Goal: Task Accomplishment & Management: Manage account settings

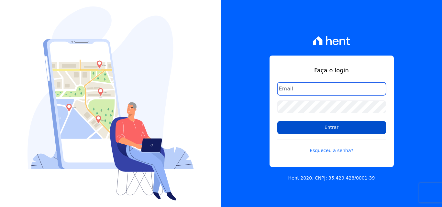
type input "comercialadm2@fontanive.com.br"
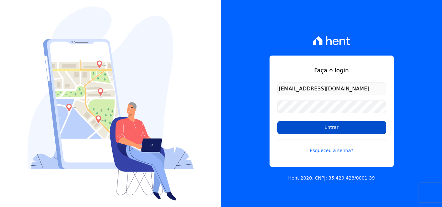
click at [322, 128] on input "Entrar" at bounding box center [331, 127] width 109 height 13
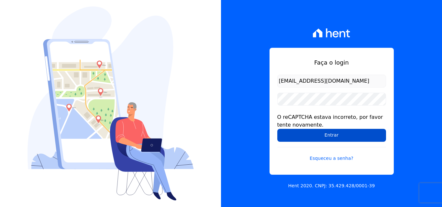
click at [315, 133] on input "Entrar" at bounding box center [331, 135] width 109 height 13
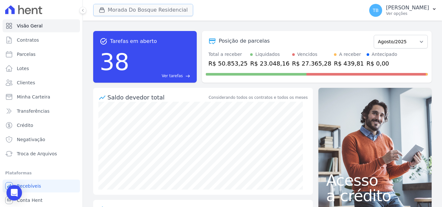
click at [148, 6] on button "Morada Do Bosque Residencial" at bounding box center [143, 10] width 100 height 12
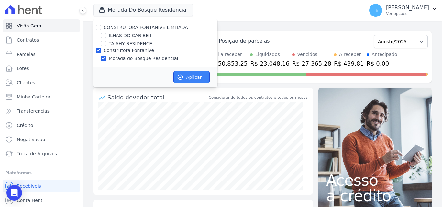
click at [198, 77] on button "Aplicar" at bounding box center [191, 77] width 36 height 12
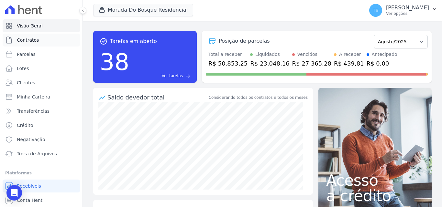
click at [37, 40] on span "Contratos" at bounding box center [28, 40] width 22 height 6
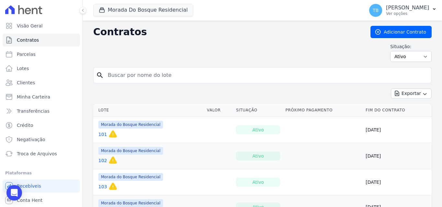
click at [130, 78] on input "search" at bounding box center [266, 75] width 325 height 13
type input "109"
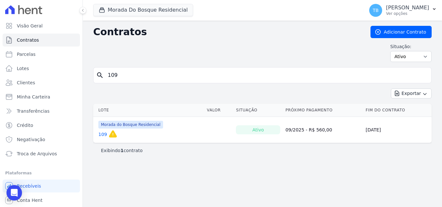
click at [103, 136] on link "109" at bounding box center [102, 134] width 9 height 6
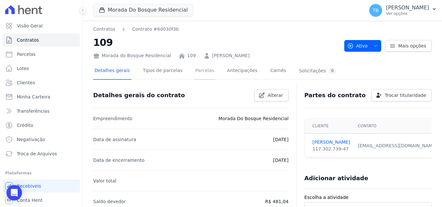
click at [199, 71] on link "Parcelas" at bounding box center [204, 71] width 21 height 17
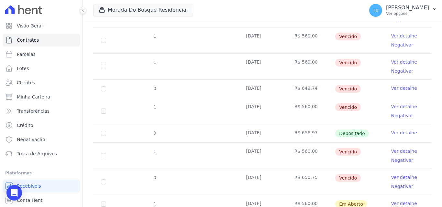
scroll to position [247, 0]
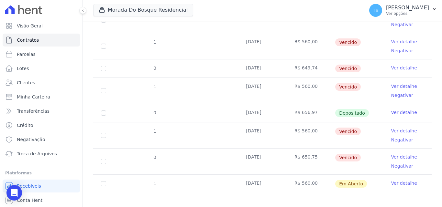
click at [406, 180] on link "Ver detalhe" at bounding box center [404, 183] width 26 height 6
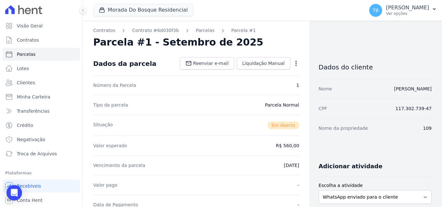
click at [295, 60] on icon "button" at bounding box center [296, 63] width 6 height 6
click at [295, 42] on div "Parcela #1 - Setembro de 2025" at bounding box center [196, 43] width 206 height 12
click at [293, 63] on icon "button" at bounding box center [296, 63] width 6 height 6
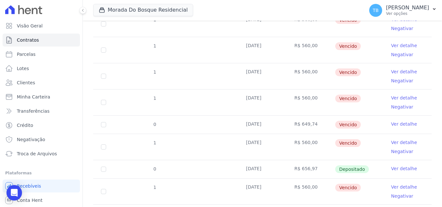
scroll to position [247, 0]
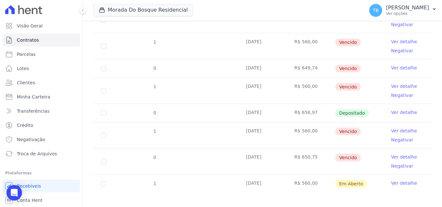
click at [396, 180] on link "Ver detalhe" at bounding box center [404, 183] width 26 height 6
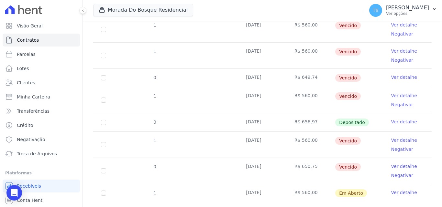
scroll to position [247, 0]
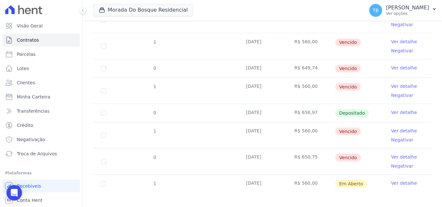
click at [404, 154] on link "Ver detalhe" at bounding box center [404, 157] width 26 height 6
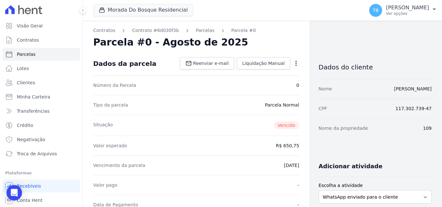
click at [295, 63] on icon "button" at bounding box center [295, 63] width 1 height 5
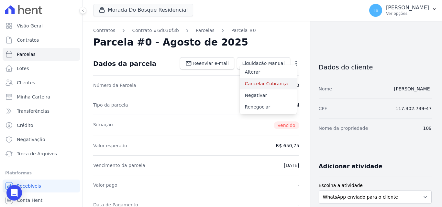
click at [263, 82] on link "Cancelar Cobrança" at bounding box center [268, 84] width 57 height 12
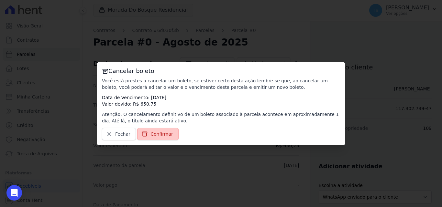
click at [165, 136] on span "Confirmar" at bounding box center [161, 134] width 23 height 6
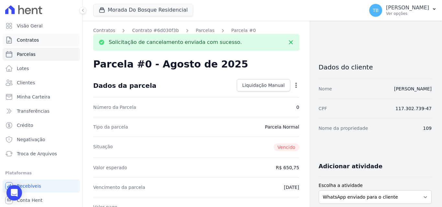
click at [32, 36] on link "Contratos" at bounding box center [41, 40] width 77 height 13
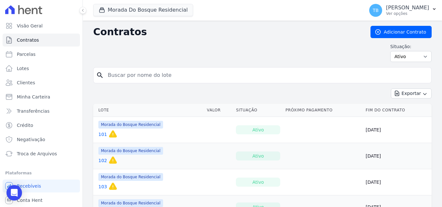
click at [145, 77] on input "search" at bounding box center [266, 75] width 325 height 13
type input "151"
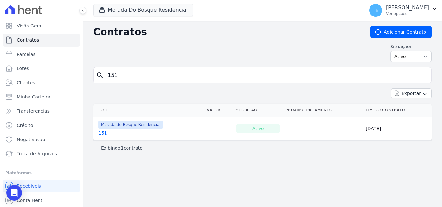
click at [102, 133] on link "151" at bounding box center [102, 133] width 9 height 6
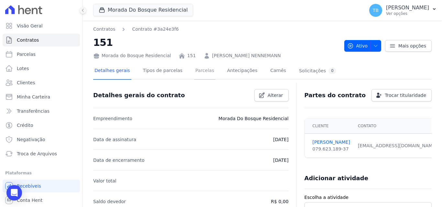
click at [196, 72] on link "Parcelas" at bounding box center [204, 71] width 21 height 17
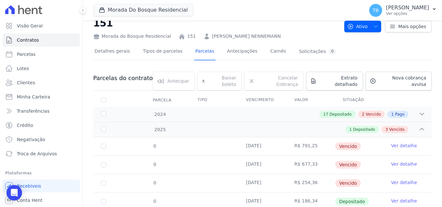
scroll to position [37, 0]
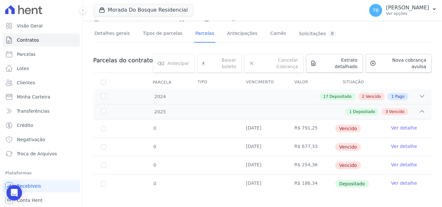
click at [397, 180] on link "Ver detalhe" at bounding box center [404, 183] width 26 height 6
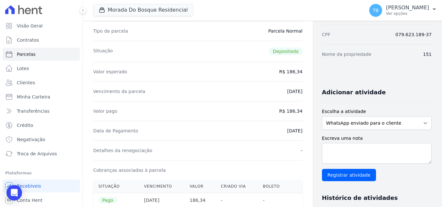
scroll to position [65, 0]
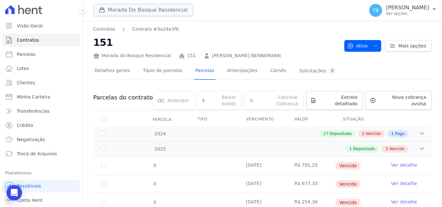
click at [125, 8] on button "Morada Do Bosque Residencial" at bounding box center [143, 10] width 100 height 12
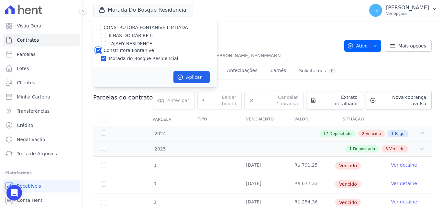
click at [98, 49] on input "Construtora Fontanive" at bounding box center [98, 50] width 5 height 5
checkbox input "false"
click at [104, 59] on input "Morada do Bosque Residencial" at bounding box center [103, 58] width 5 height 5
checkbox input "true"
click at [99, 49] on input "Construtora Fontanive" at bounding box center [98, 50] width 5 height 5
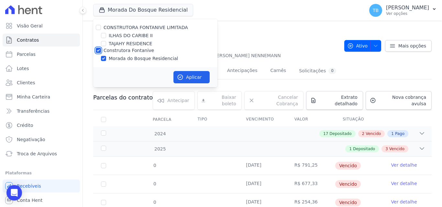
checkbox input "false"
click at [106, 44] on div "TAJAHY RESIDENCE" at bounding box center [155, 43] width 124 height 7
click at [106, 43] on input "TAJAHY RESIDENCE" at bounding box center [103, 43] width 5 height 5
checkbox input "true"
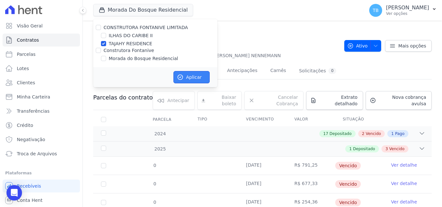
click at [190, 77] on button "Aplicar" at bounding box center [191, 77] width 36 height 12
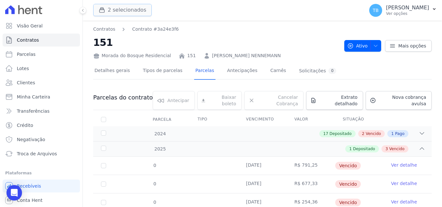
click at [119, 12] on button "2 selecionados" at bounding box center [122, 10] width 59 height 12
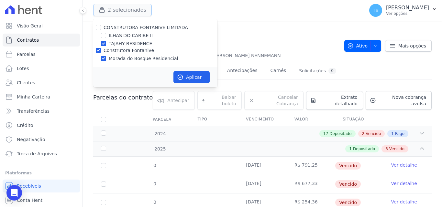
click at [119, 12] on button "2 selecionados" at bounding box center [122, 10] width 59 height 12
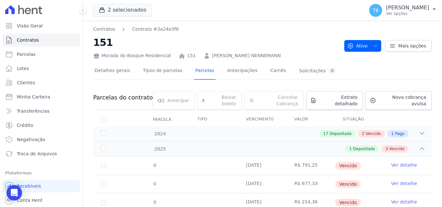
click at [176, 13] on div "2 selecionados CONSTRUTORA FONTANIVE LIMITADA [GEOGRAPHIC_DATA] [GEOGRAPHIC_DAT…" at bounding box center [227, 10] width 268 height 21
click at [124, 11] on button "2 selecionados" at bounding box center [122, 10] width 59 height 12
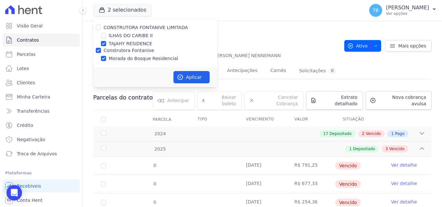
click at [297, 41] on h2 "151" at bounding box center [216, 42] width 246 height 15
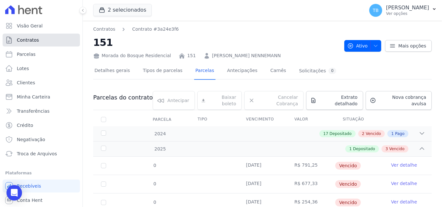
click at [40, 40] on link "Contratos" at bounding box center [41, 40] width 77 height 13
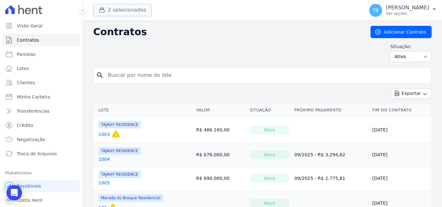
click at [131, 12] on button "2 selecionados" at bounding box center [122, 10] width 59 height 12
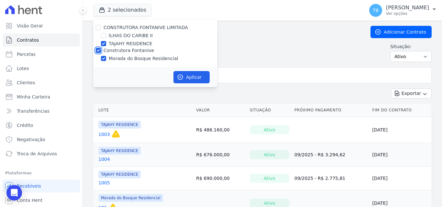
click at [99, 49] on input "Construtora Fontanive" at bounding box center [98, 50] width 5 height 5
checkbox input "false"
click at [192, 71] on button "Aplicar" at bounding box center [191, 77] width 36 height 12
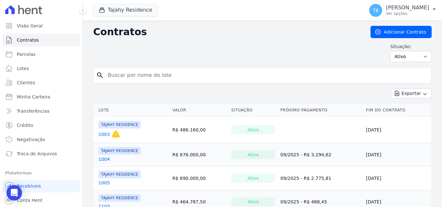
click at [131, 76] on input "search" at bounding box center [266, 75] width 325 height 13
type input "1803"
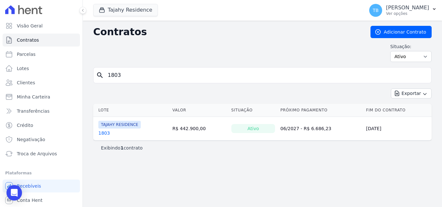
click at [103, 131] on link "1803" at bounding box center [104, 133] width 12 height 6
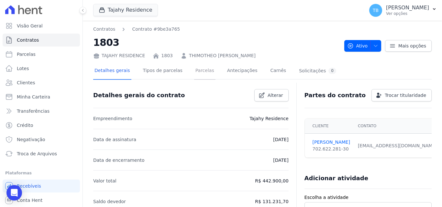
click at [198, 69] on link "Parcelas" at bounding box center [204, 71] width 21 height 17
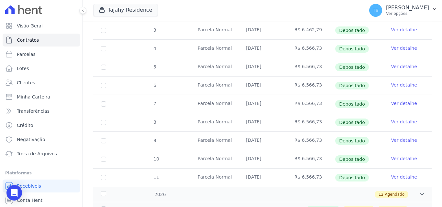
scroll to position [218, 0]
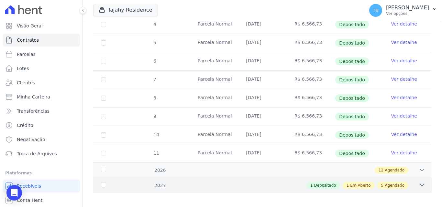
click at [289, 182] on div "1 Depositado 1 Em Aberto 5 Agendado" at bounding box center [279, 185] width 292 height 7
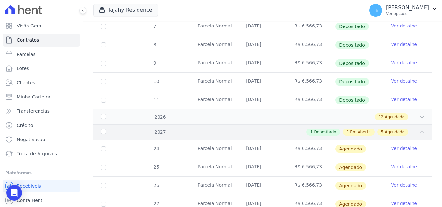
scroll to position [347, 0]
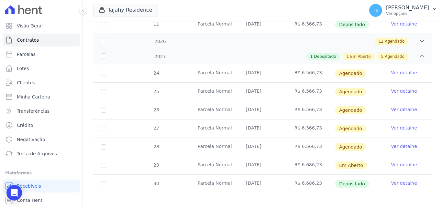
click at [404, 162] on link "Ver detalhe" at bounding box center [404, 165] width 26 height 6
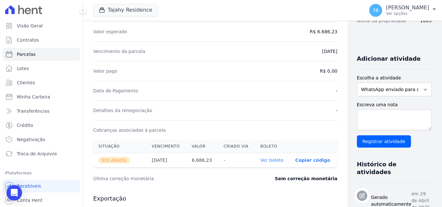
scroll to position [129, 0]
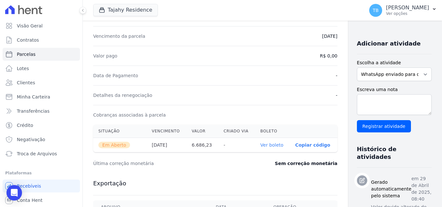
click at [263, 146] on link "Ver boleto" at bounding box center [271, 145] width 23 height 5
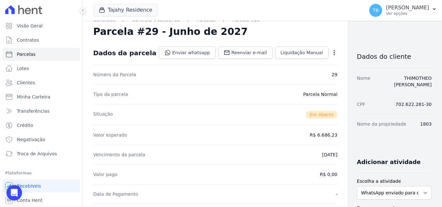
scroll to position [0, 0]
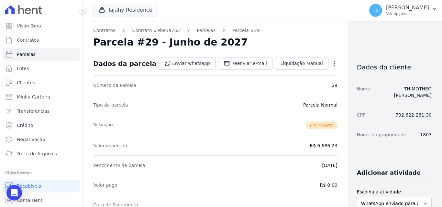
click at [331, 60] on icon "button" at bounding box center [334, 63] width 6 height 6
click at [287, 82] on link "Cancelar Cobrança" at bounding box center [306, 84] width 57 height 12
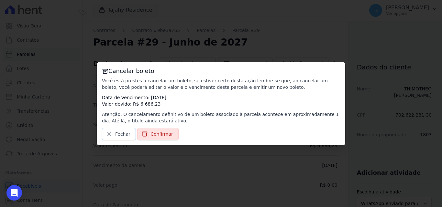
click at [125, 134] on span "Fechar" at bounding box center [122, 134] width 15 height 6
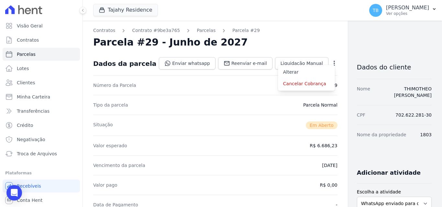
click at [192, 112] on div "Tipo da parcela [GEOGRAPHIC_DATA]" at bounding box center [215, 105] width 244 height 20
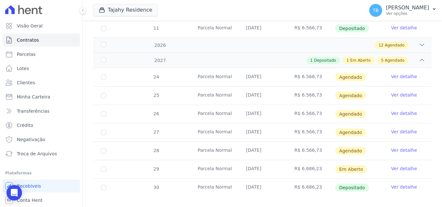
scroll to position [347, 0]
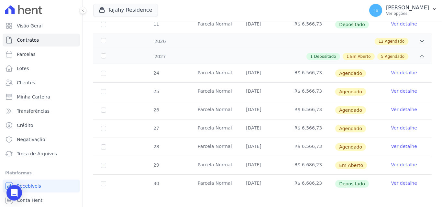
click at [393, 162] on link "Ver detalhe" at bounding box center [404, 165] width 26 height 6
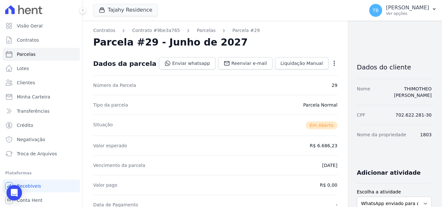
click at [331, 62] on icon "button" at bounding box center [334, 63] width 6 height 6
click at [284, 83] on link "Cancelar Cobrança" at bounding box center [306, 84] width 57 height 12
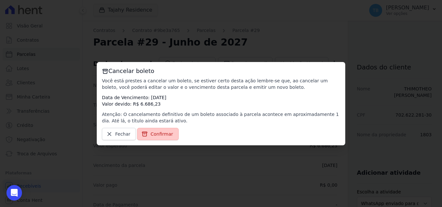
click at [166, 134] on span "Confirmar" at bounding box center [161, 134] width 23 height 6
